Goal: Check status: Check status

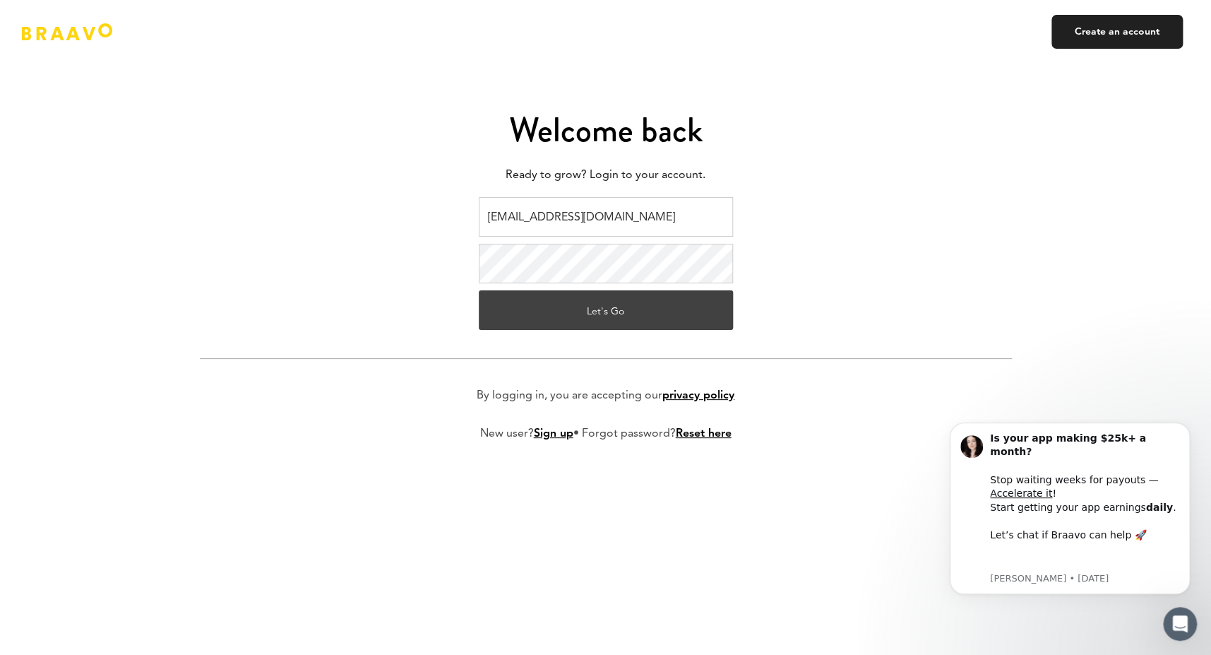
click at [579, 314] on button "Let's Go" at bounding box center [606, 310] width 254 height 40
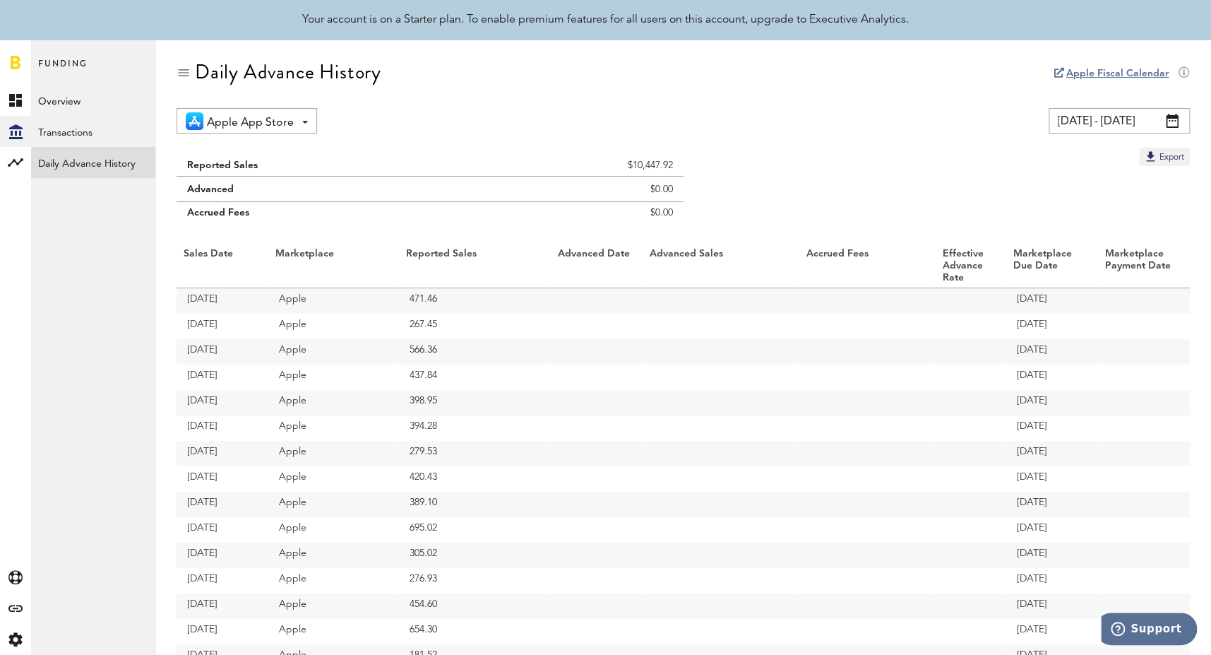
click at [1176, 121] on span at bounding box center [1172, 121] width 13 height 14
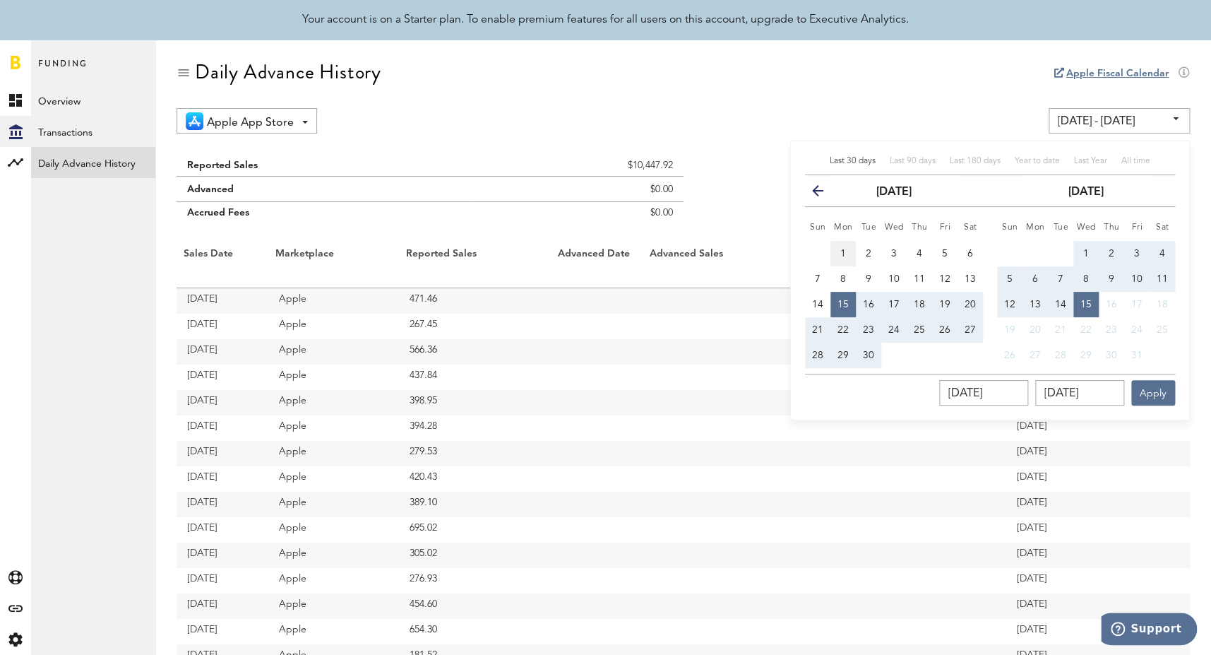
click at [843, 249] on span "1" at bounding box center [843, 254] width 6 height 10
type input "09/01/25 - 09/01/25"
type input "09/01/2025"
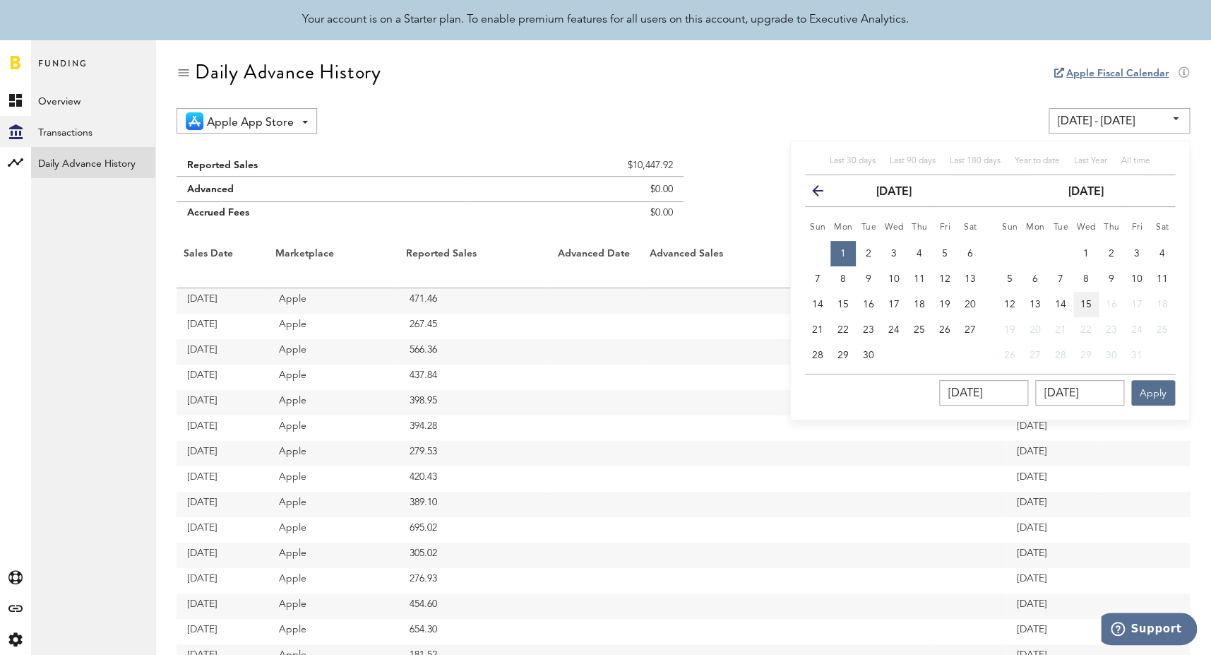
click at [1082, 301] on span "15" at bounding box center [1085, 304] width 11 height 10
type input "09/01/25 - 10/15/25"
type input "10/15/2025"
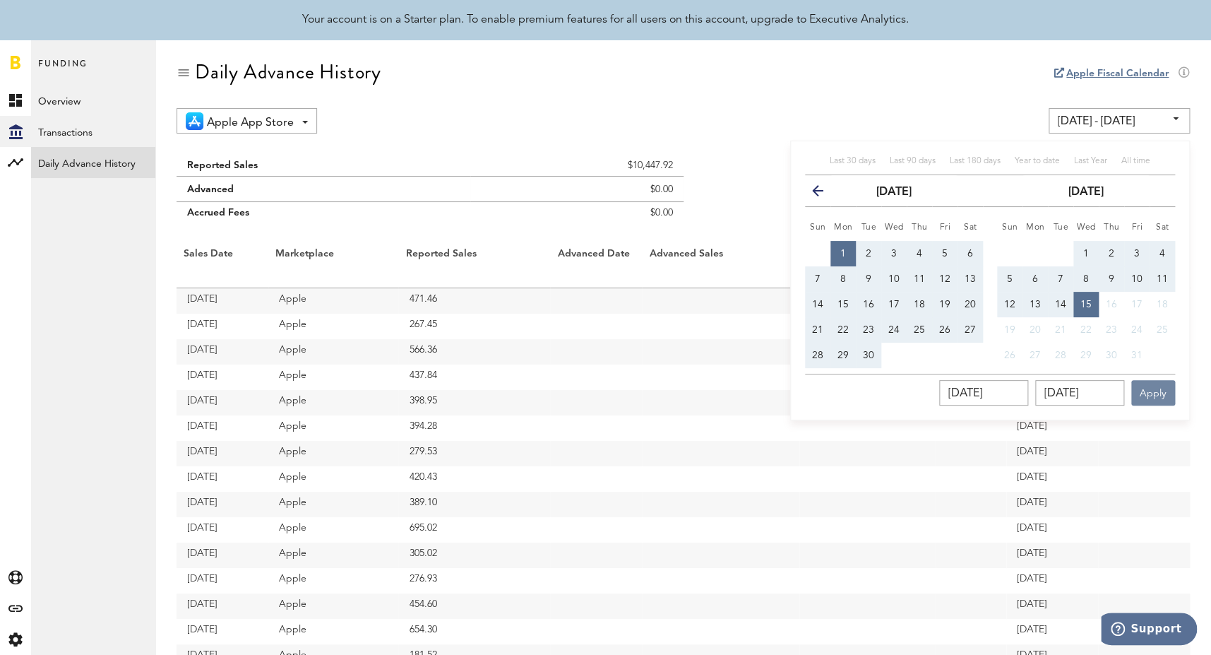
click at [1153, 389] on button "Apply" at bounding box center [1153, 392] width 44 height 25
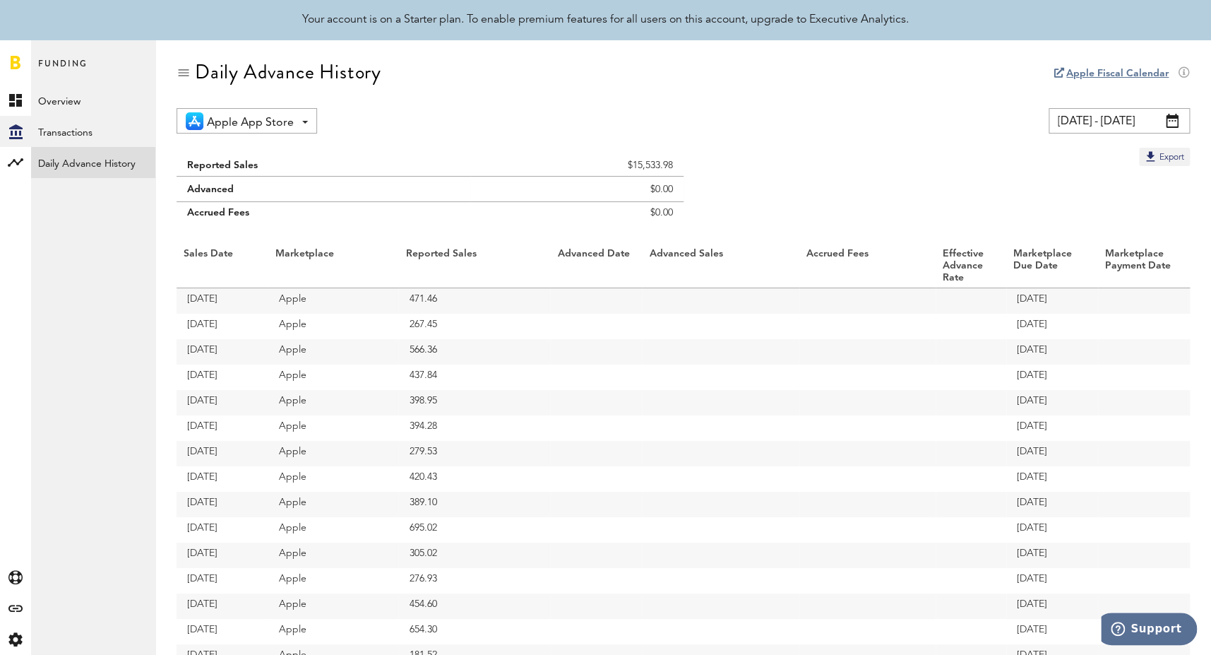
click at [1167, 118] on span at bounding box center [1172, 121] width 13 height 14
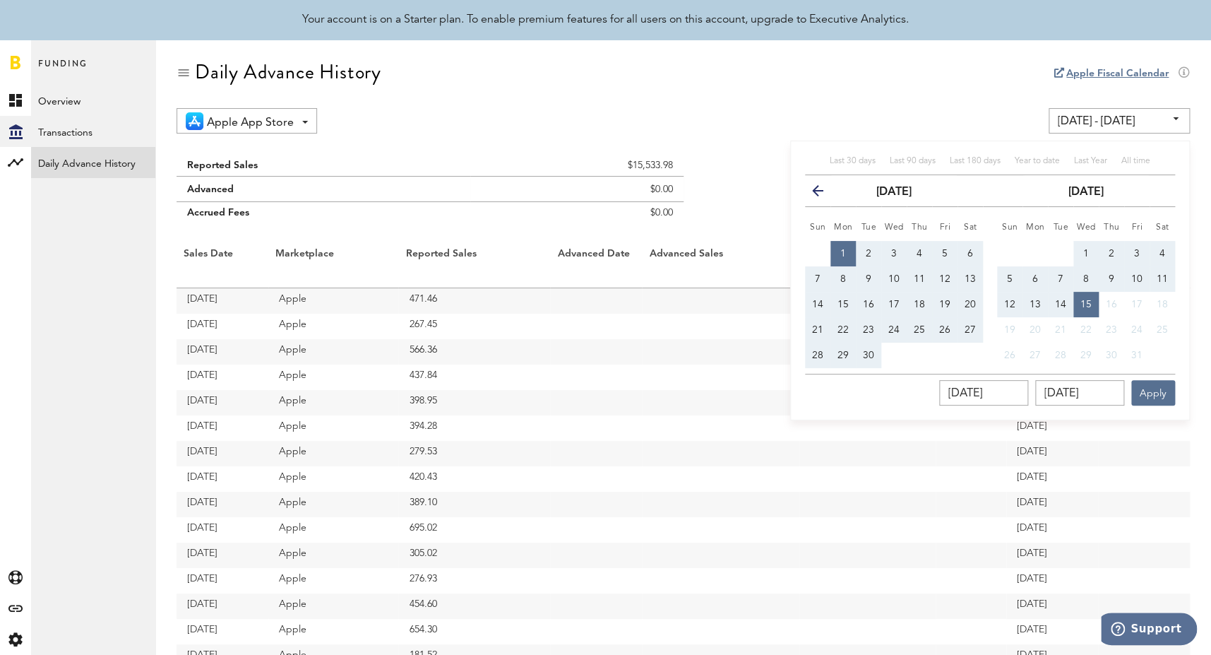
click at [823, 193] on icon "button" at bounding box center [823, 193] width 0 height 0
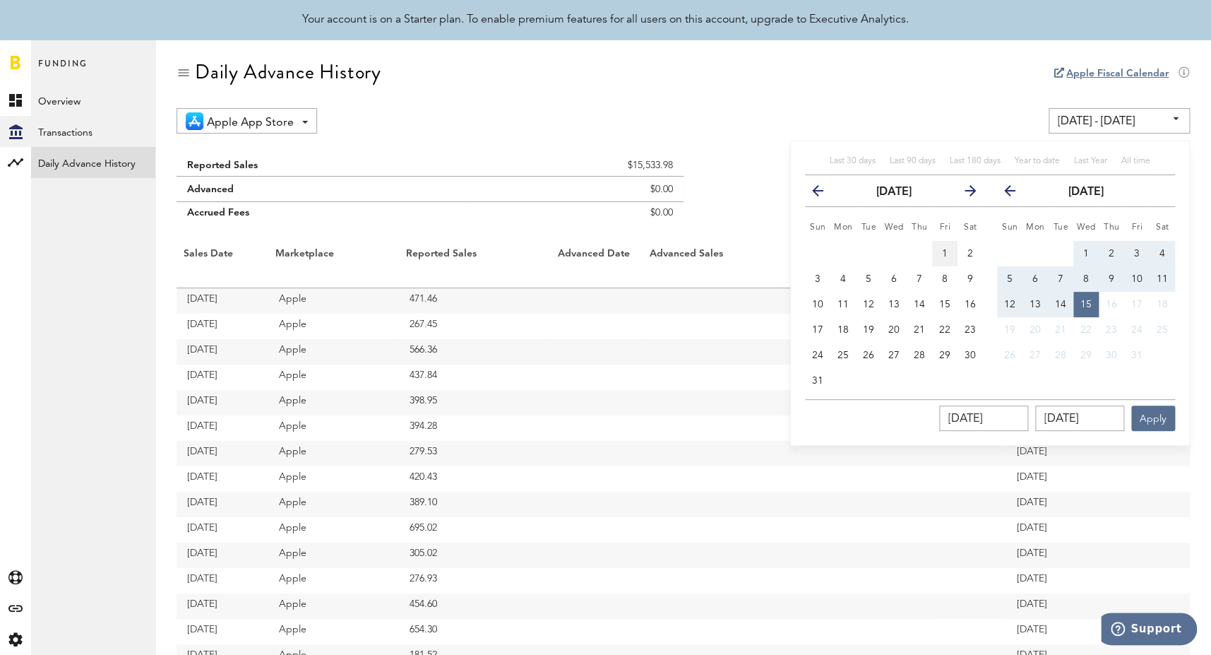
click at [948, 251] on button "1" at bounding box center [944, 253] width 25 height 25
type input "08/01/25 - 08/01/25"
type input "08/01/2025"
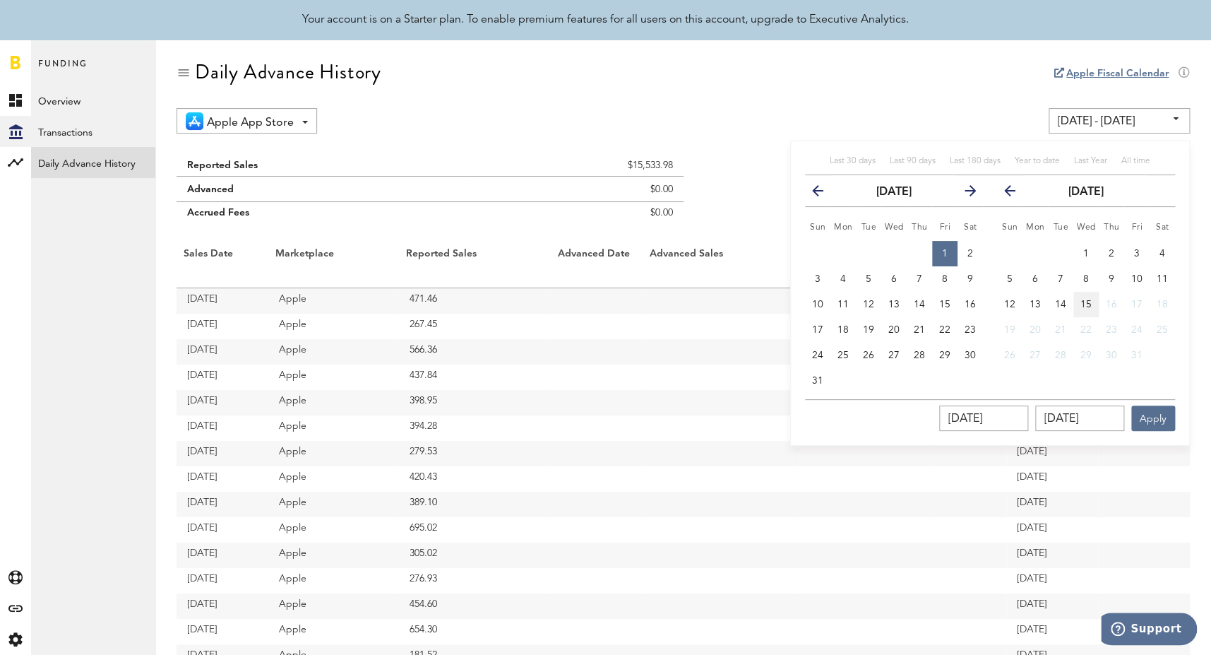
click at [1087, 301] on span "15" at bounding box center [1085, 304] width 11 height 10
type input "08/01/25 - 10/15/25"
type input "10/15/2025"
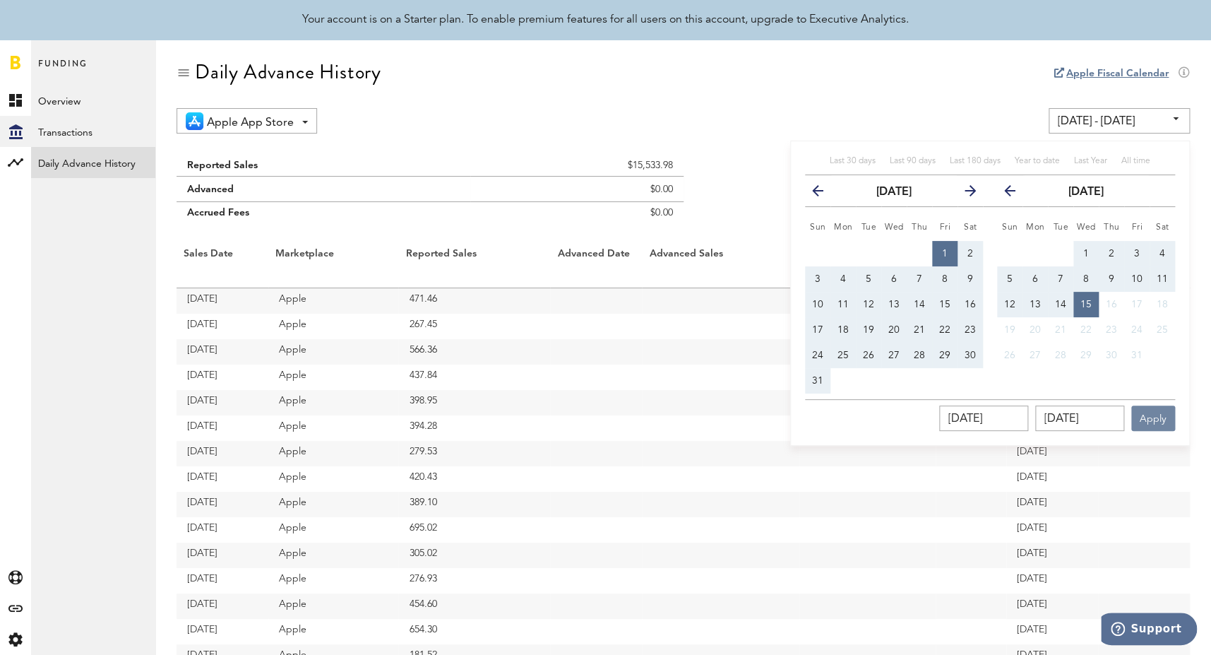
click at [1155, 415] on button "Apply" at bounding box center [1153, 417] width 44 height 25
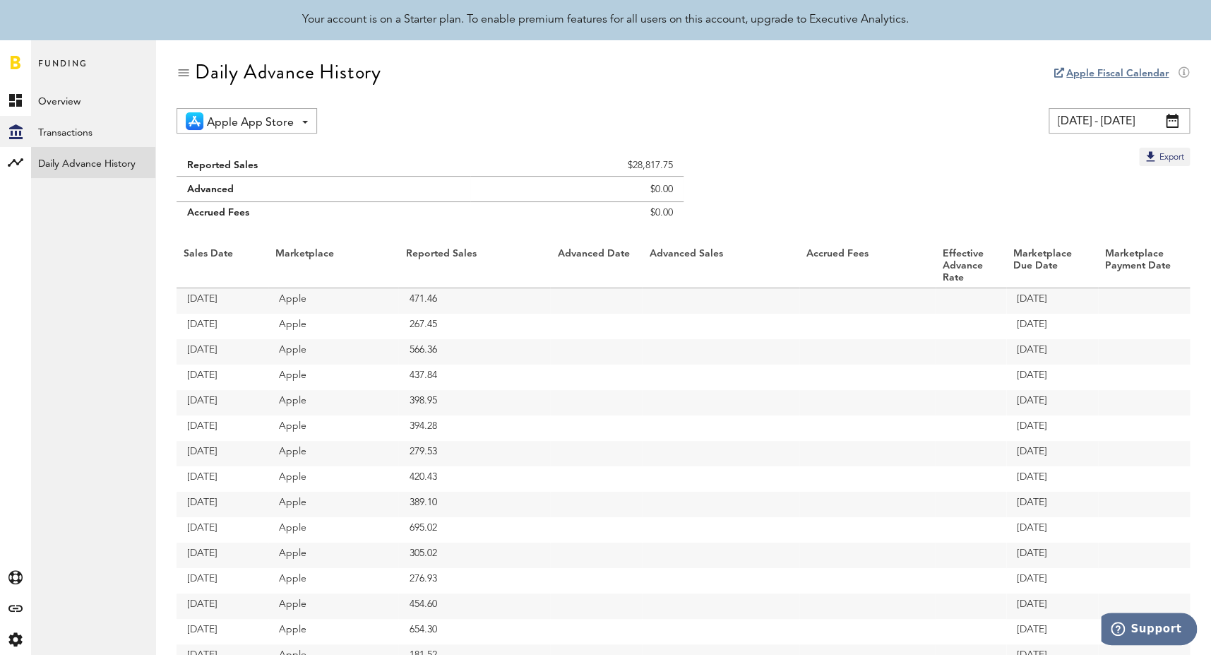
click at [1169, 119] on span at bounding box center [1172, 121] width 13 height 14
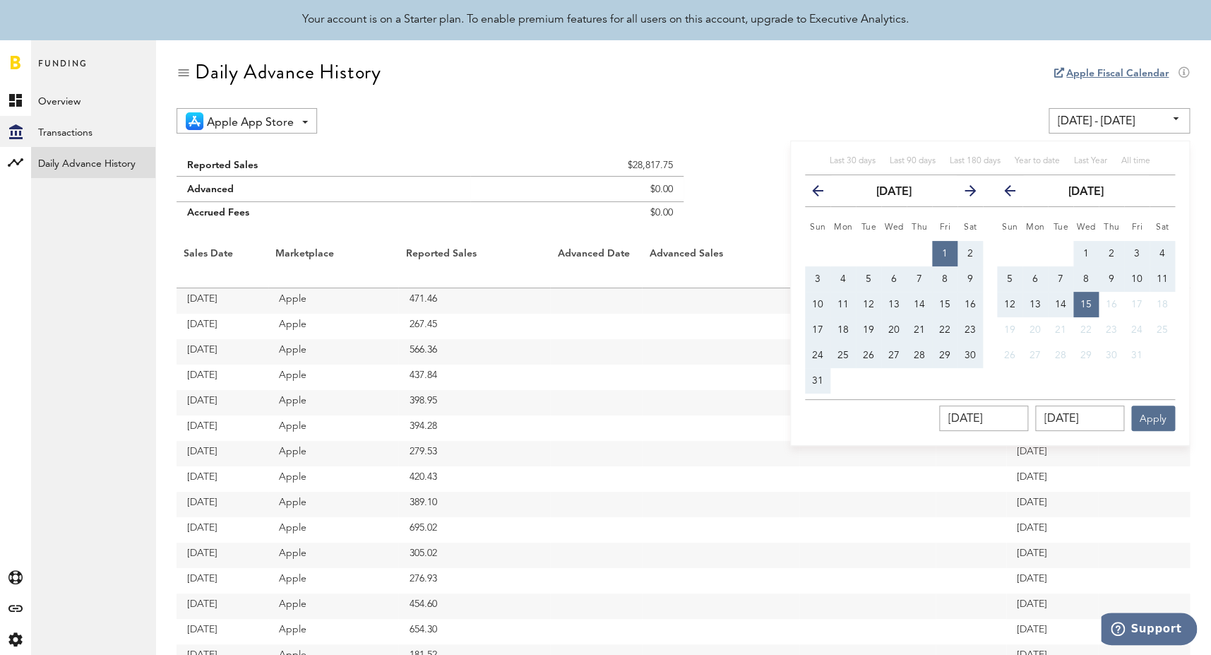
click at [816, 379] on span "31" at bounding box center [817, 381] width 11 height 10
type input "08/31/25 - 08/31/25"
type input "08/31/2025"
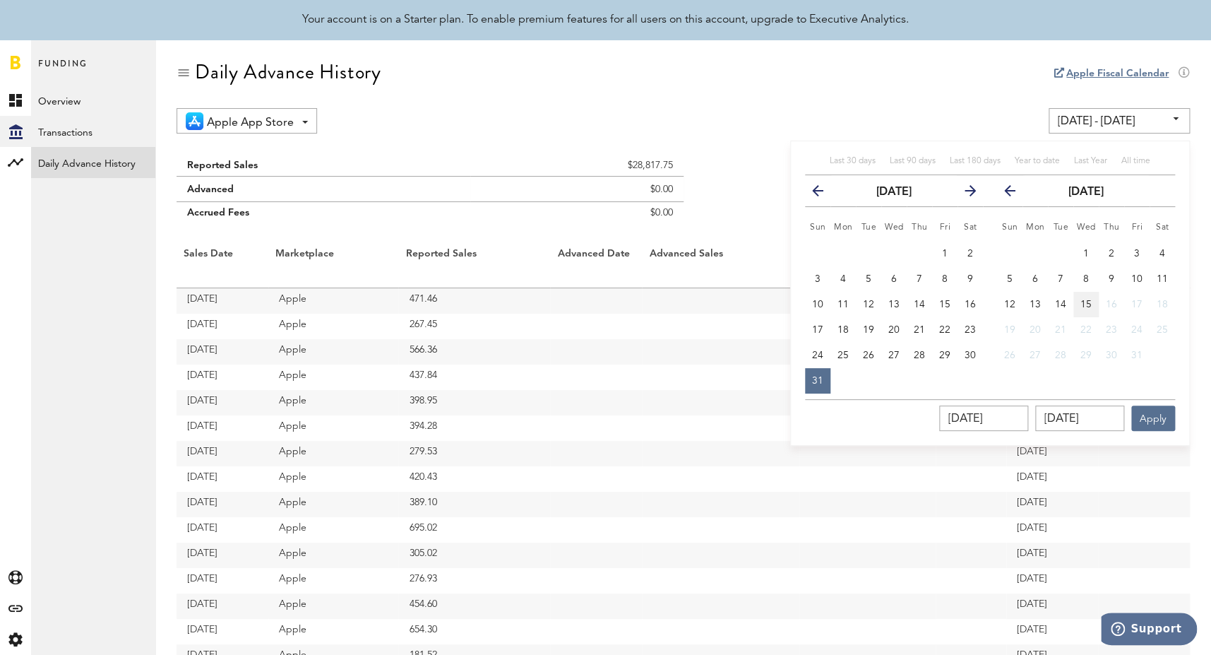
click at [1091, 299] on button "15" at bounding box center [1085, 304] width 25 height 25
type input "08/31/25 - 10/15/25"
type input "10/15/2025"
click at [1155, 418] on button "Apply" at bounding box center [1153, 417] width 44 height 25
